Goal: Task Accomplishment & Management: Use online tool/utility

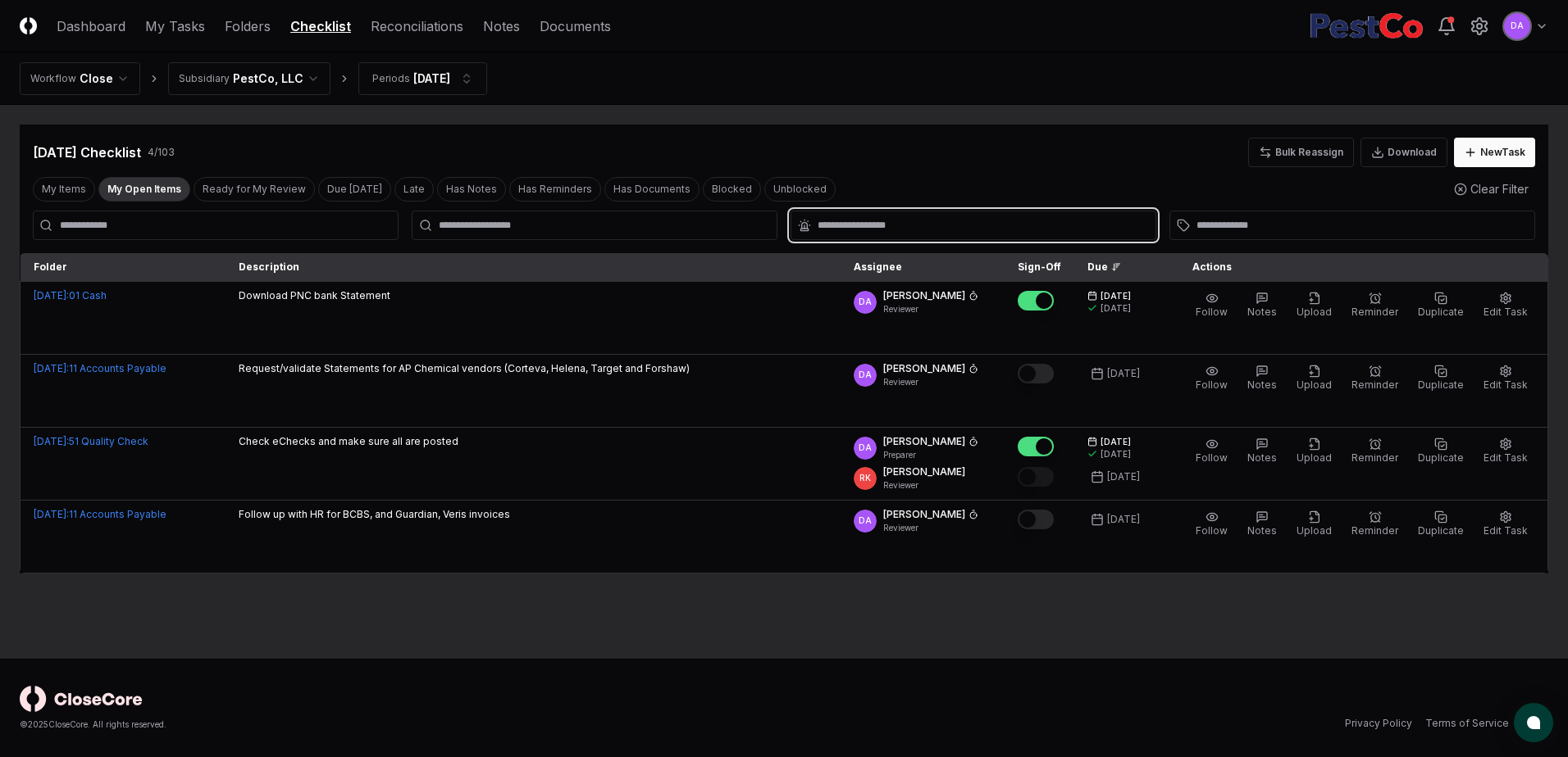
click at [866, 222] on input "text" at bounding box center [981, 226] width 328 height 15
click at [567, 142] on div "Sep 2025 Checklist 4 / 103 Bulk Reassign Download New Task" at bounding box center [784, 153] width 1502 height 30
click at [104, 26] on link "Dashboard" at bounding box center [91, 26] width 69 height 20
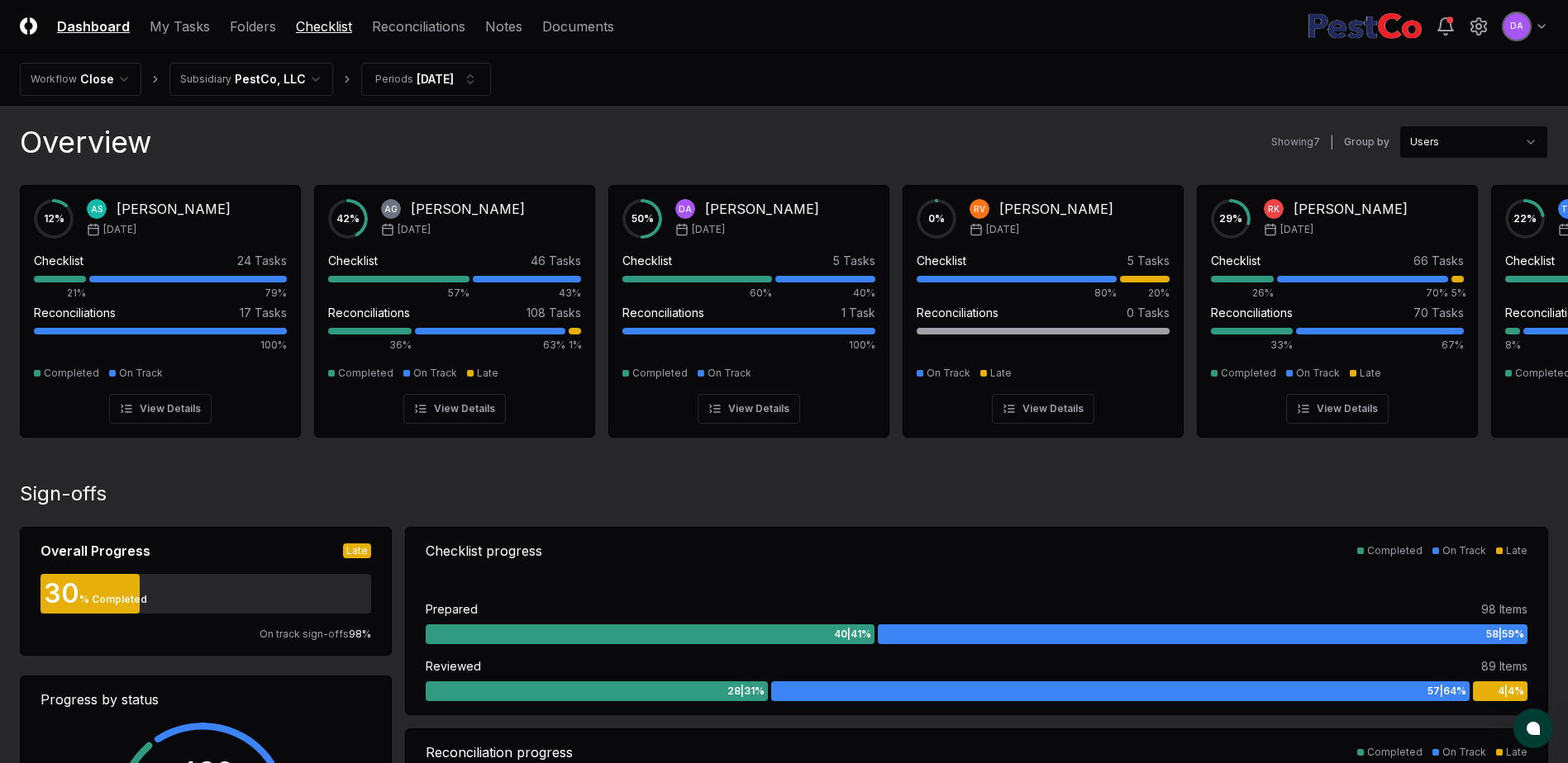
click at [308, 30] on link "Checklist" at bounding box center [325, 26] width 57 height 20
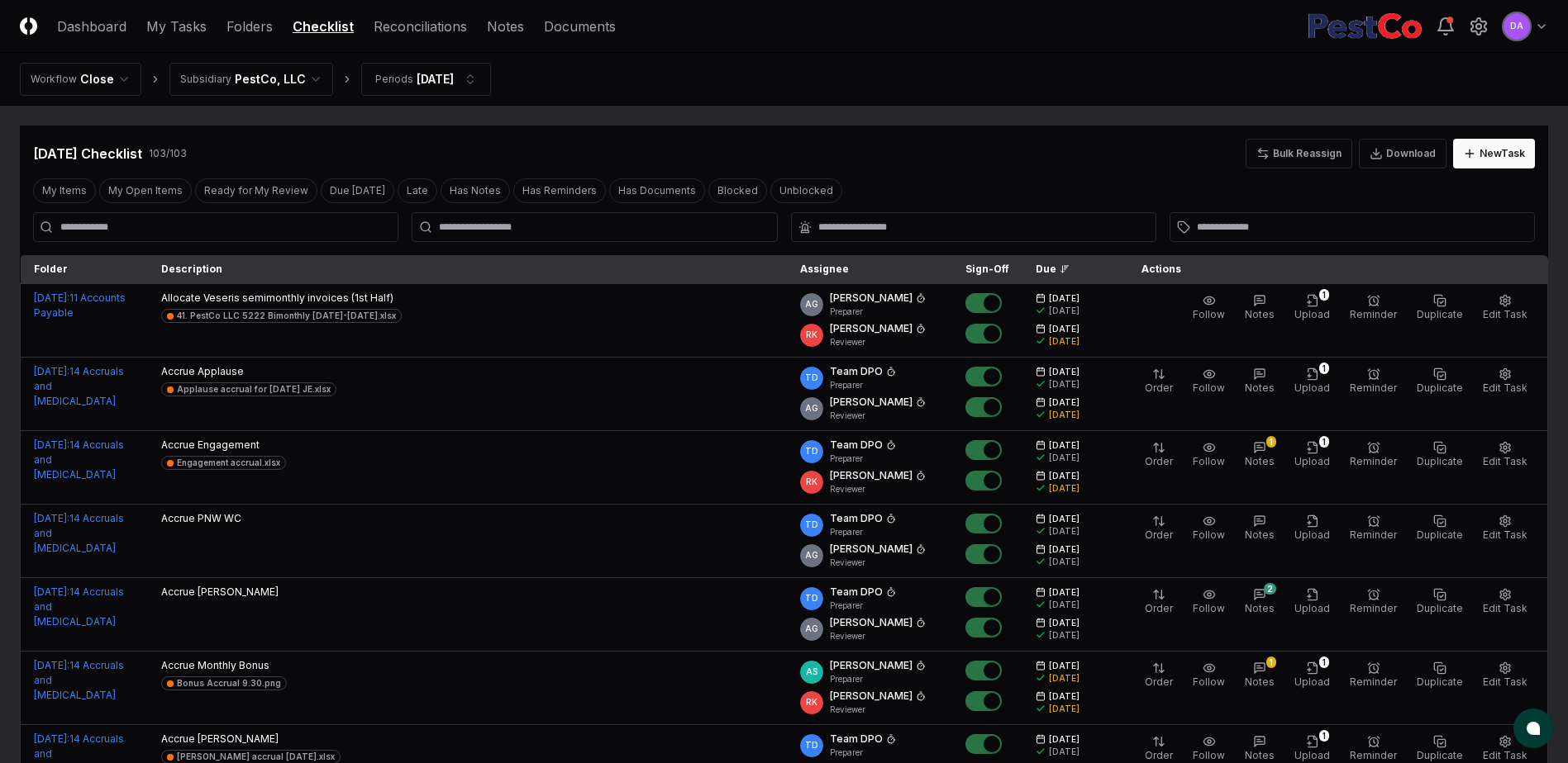
click at [135, 231] on input at bounding box center [215, 227] width 365 height 30
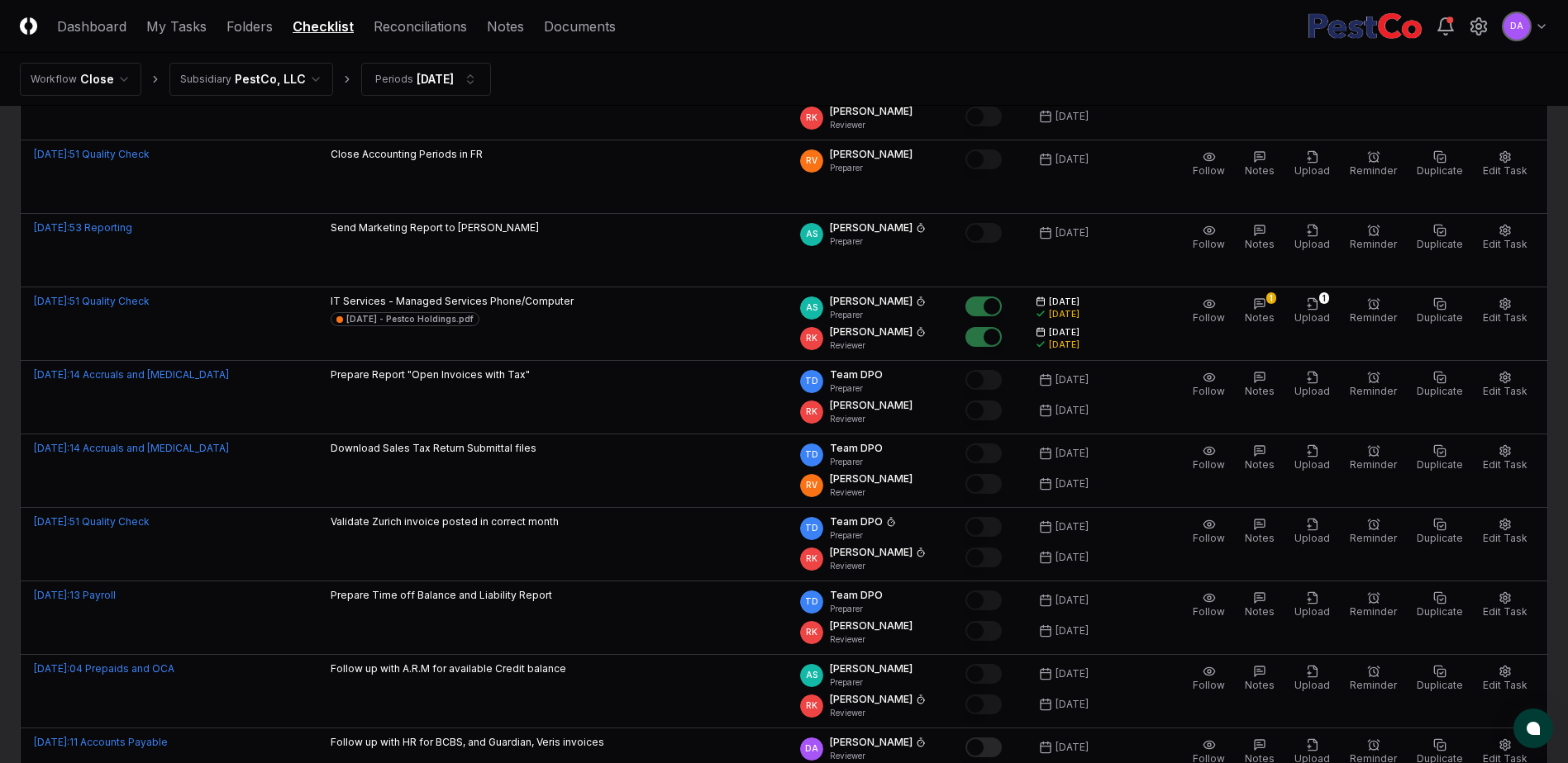
scroll to position [2974, 0]
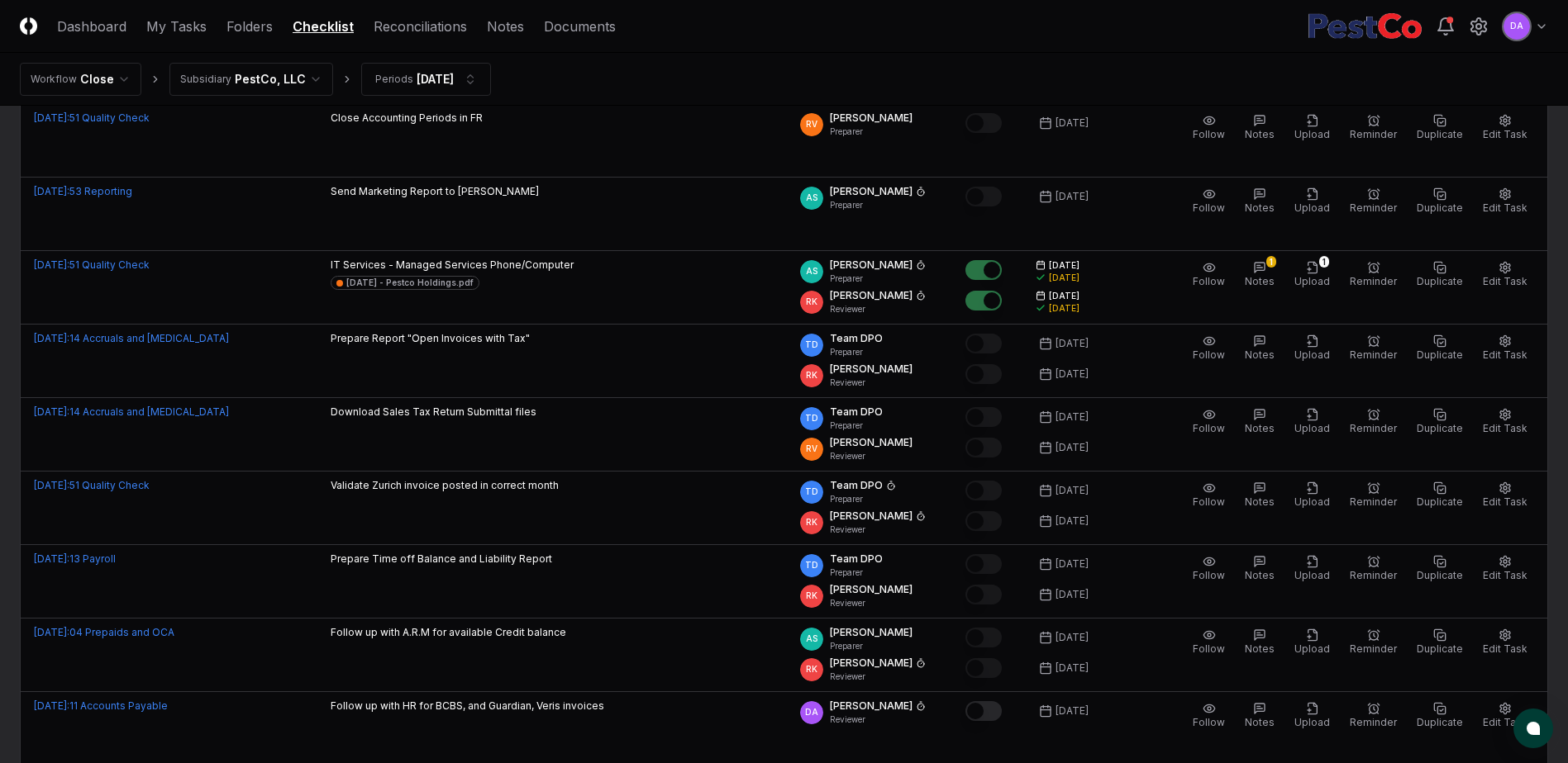
type input "****"
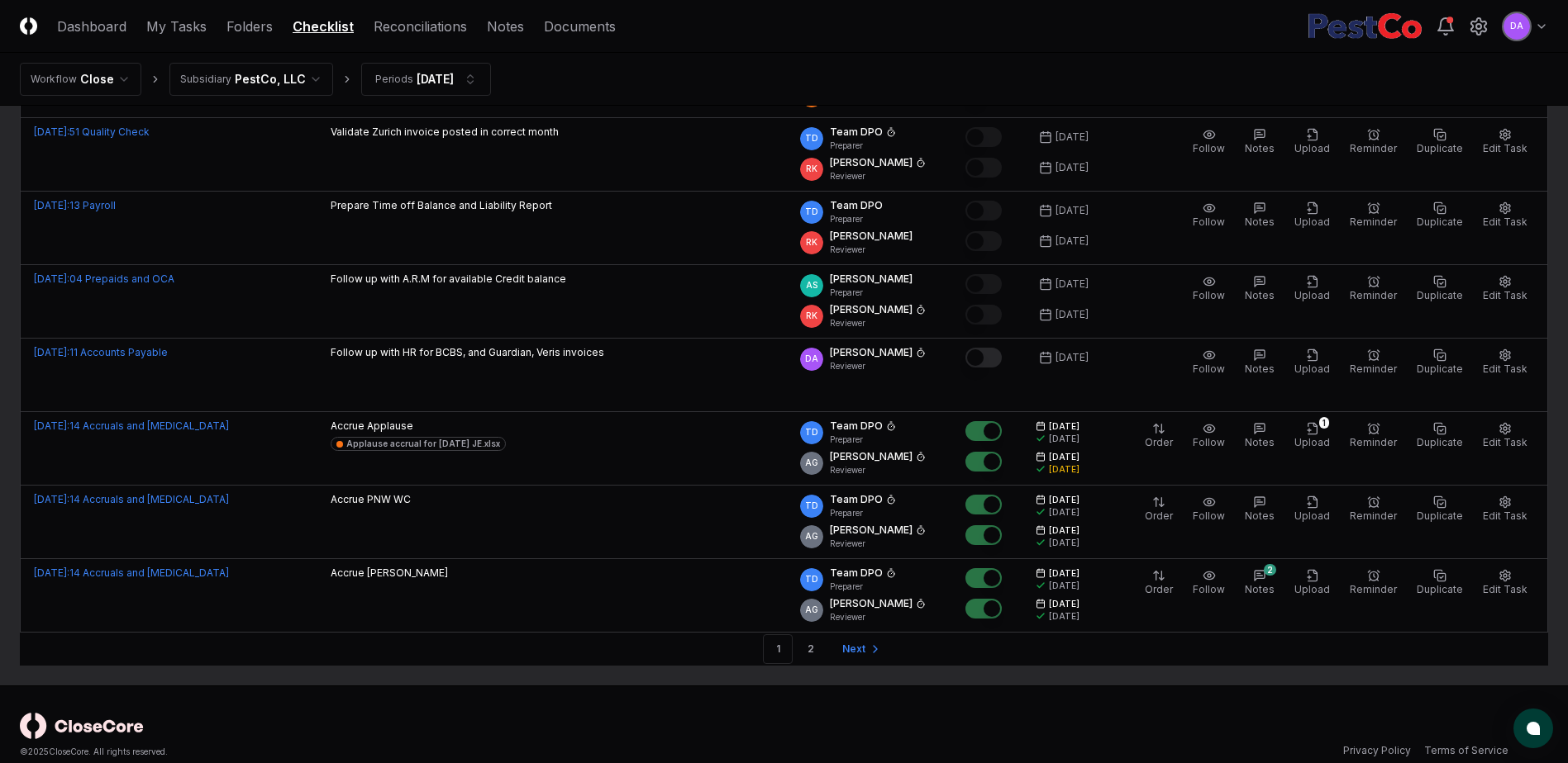
scroll to position [3349, 0]
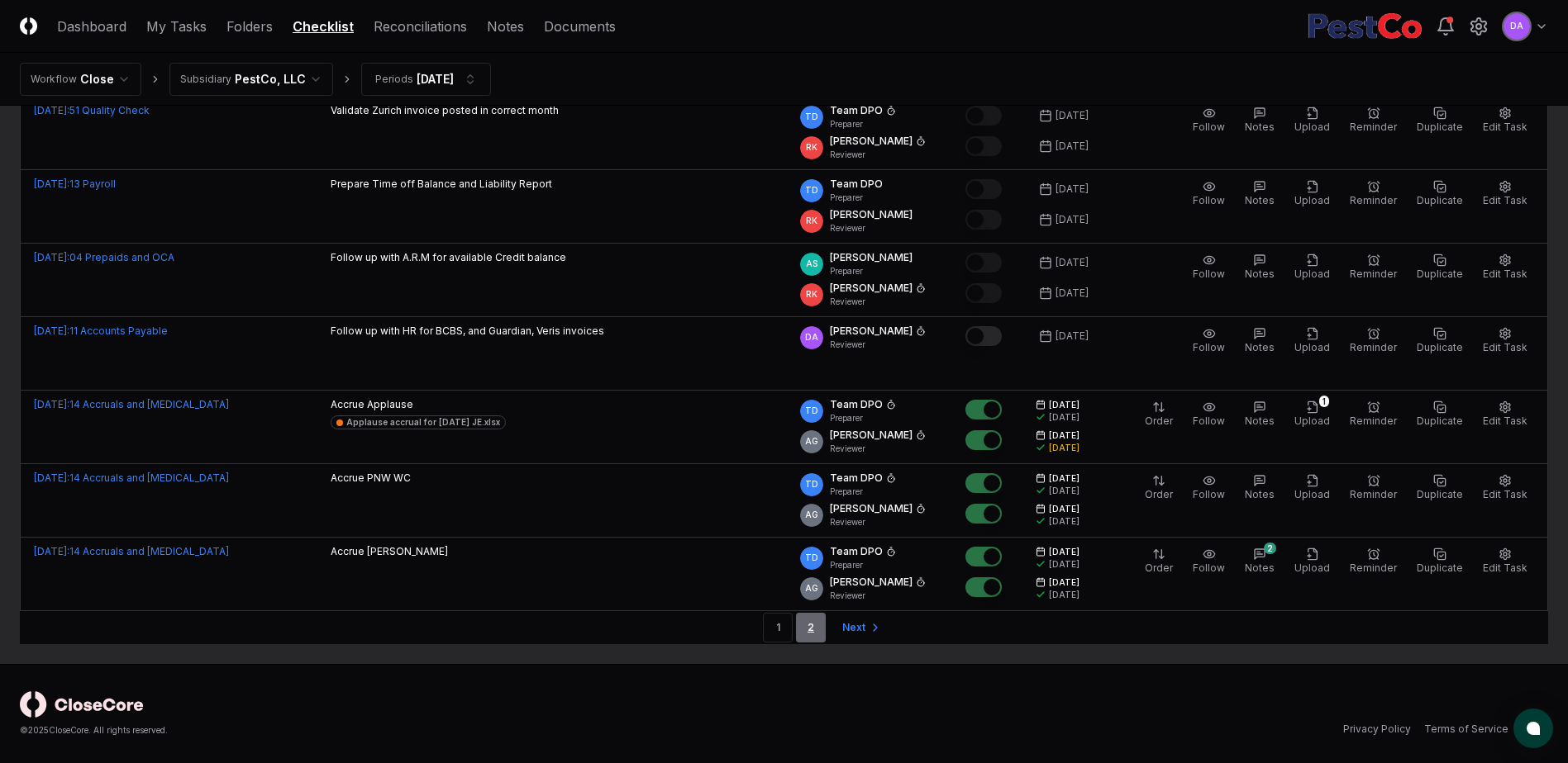
click at [809, 634] on link "2" at bounding box center [811, 628] width 30 height 30
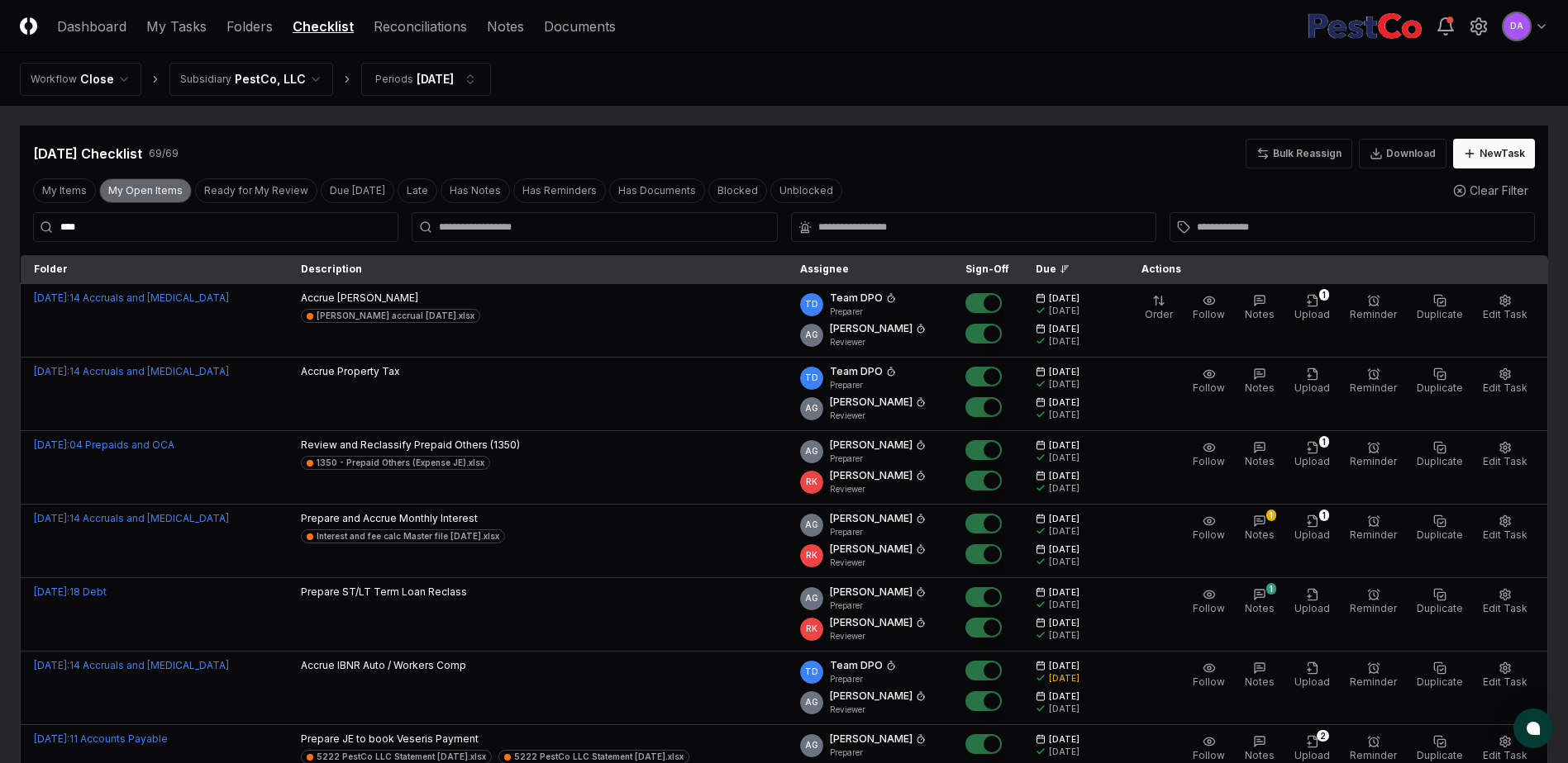
click at [155, 186] on button "My Open Items" at bounding box center [145, 191] width 92 height 25
